Goal: Information Seeking & Learning: Learn about a topic

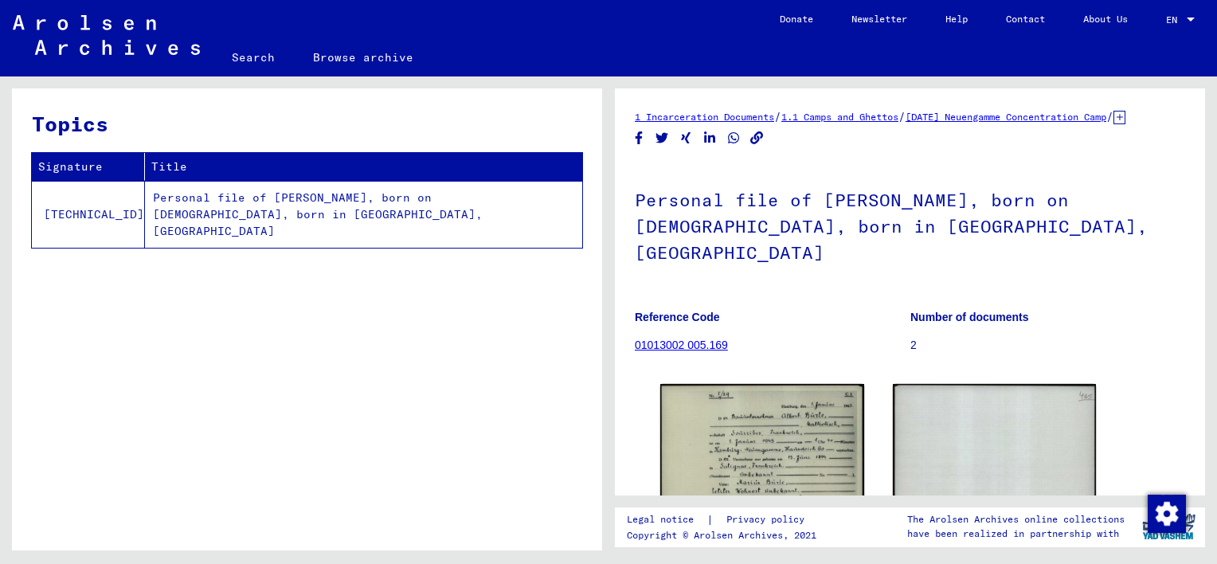
click at [738, 115] on link "1 Incarceration Documents" at bounding box center [704, 117] width 139 height 12
click at [712, 339] on link "01013002 005.169" at bounding box center [681, 345] width 93 height 13
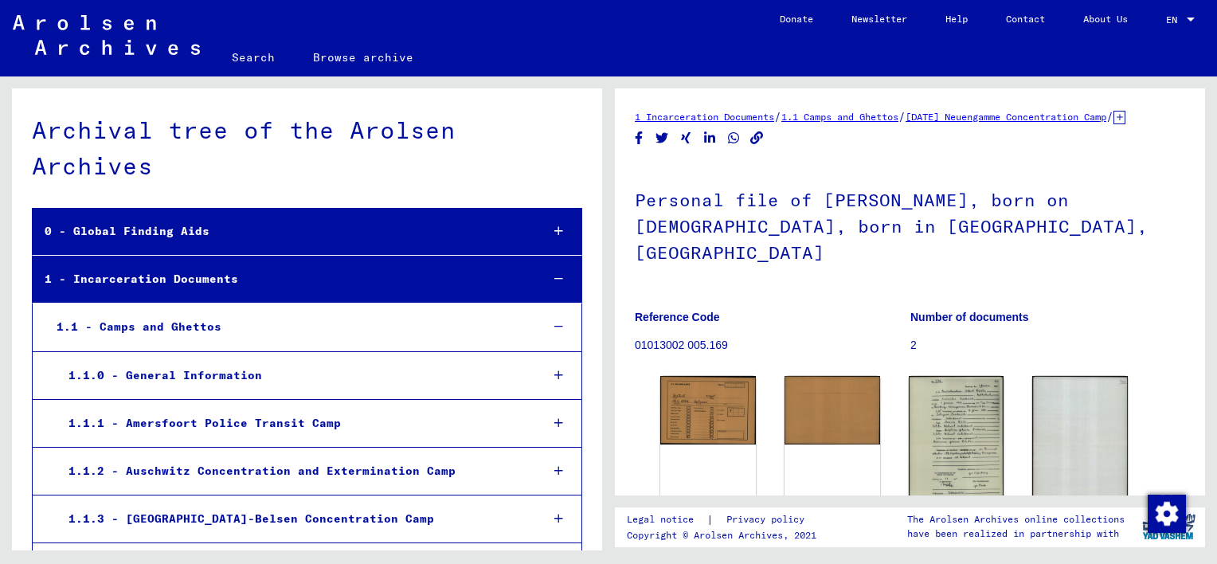
click at [204, 327] on div "1.1 - Camps and Ghettos" at bounding box center [286, 326] width 483 height 31
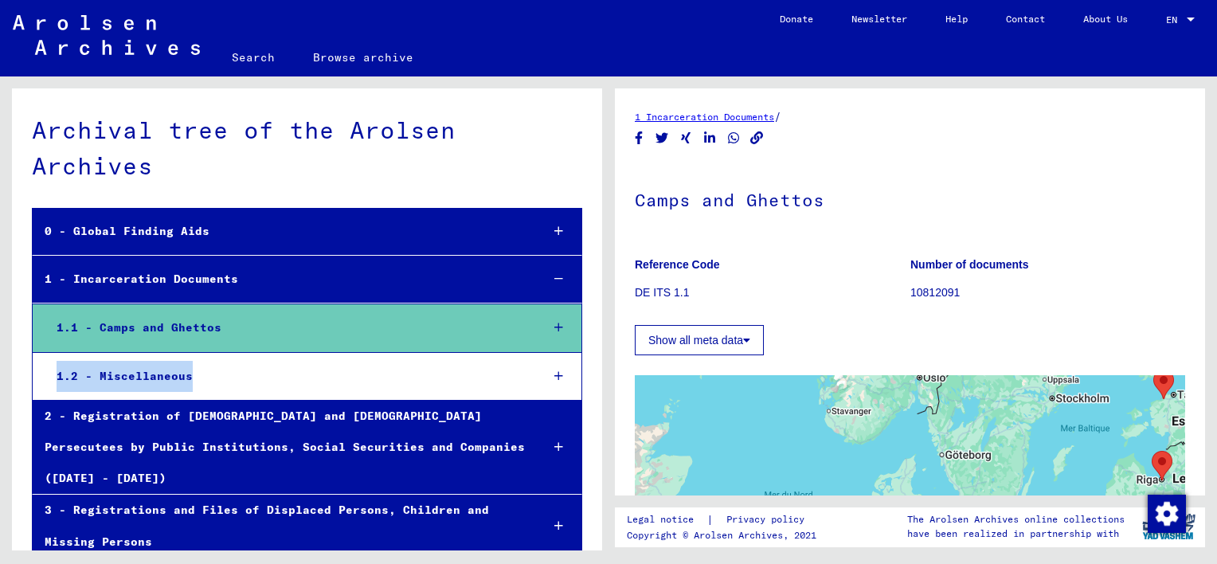
drag, startPoint x: 589, startPoint y: 350, endPoint x: 589, endPoint y: 377, distance: 27.1
click at [589, 377] on div "Archival tree of the Arolsen Archives 0 - Global Finding Aids 1 - Incarceration…" at bounding box center [307, 325] width 590 height 474
